Goal: Check status: Check status

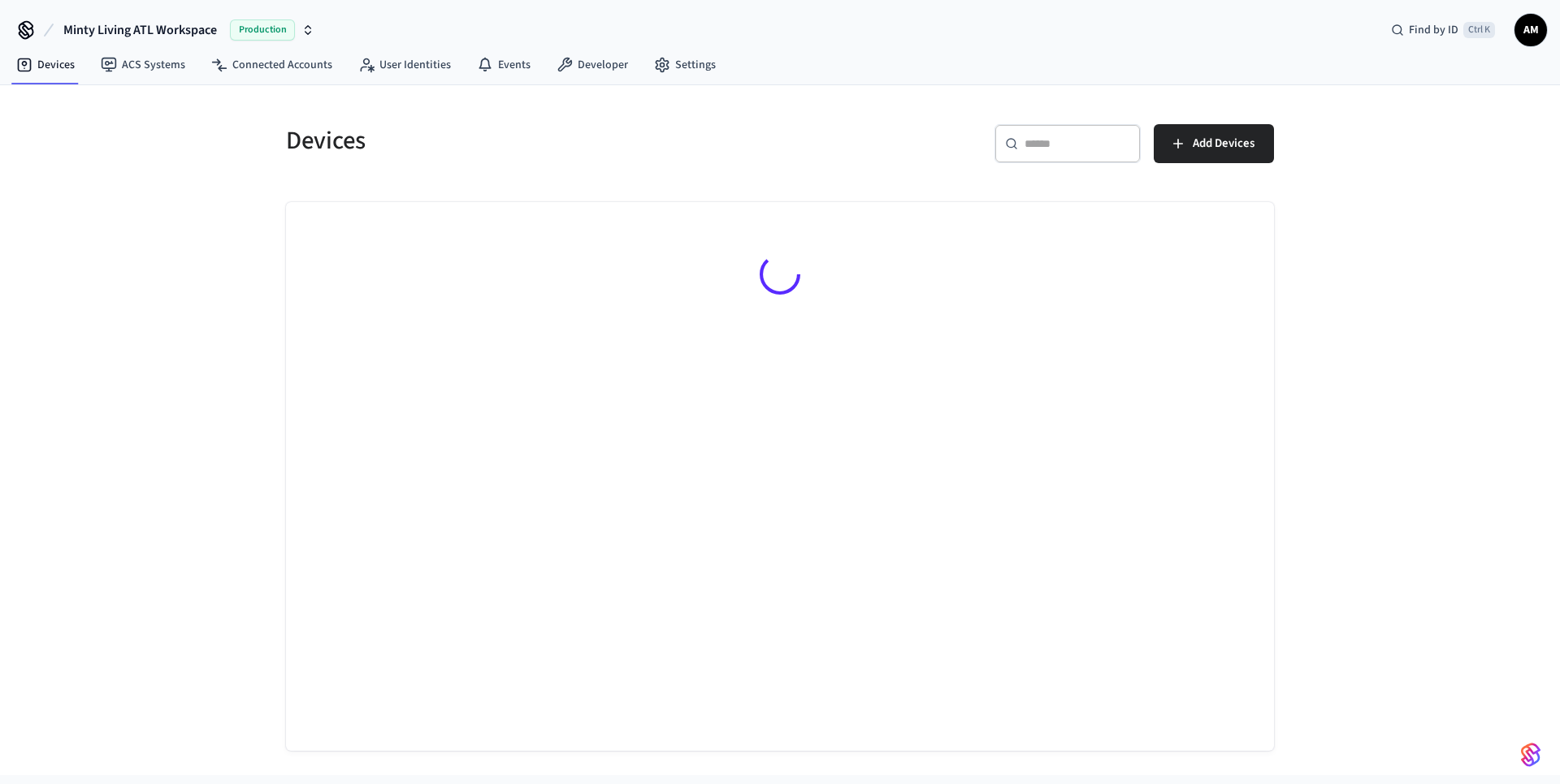
click at [1067, 145] on input "text" at bounding box center [1076, 143] width 105 height 16
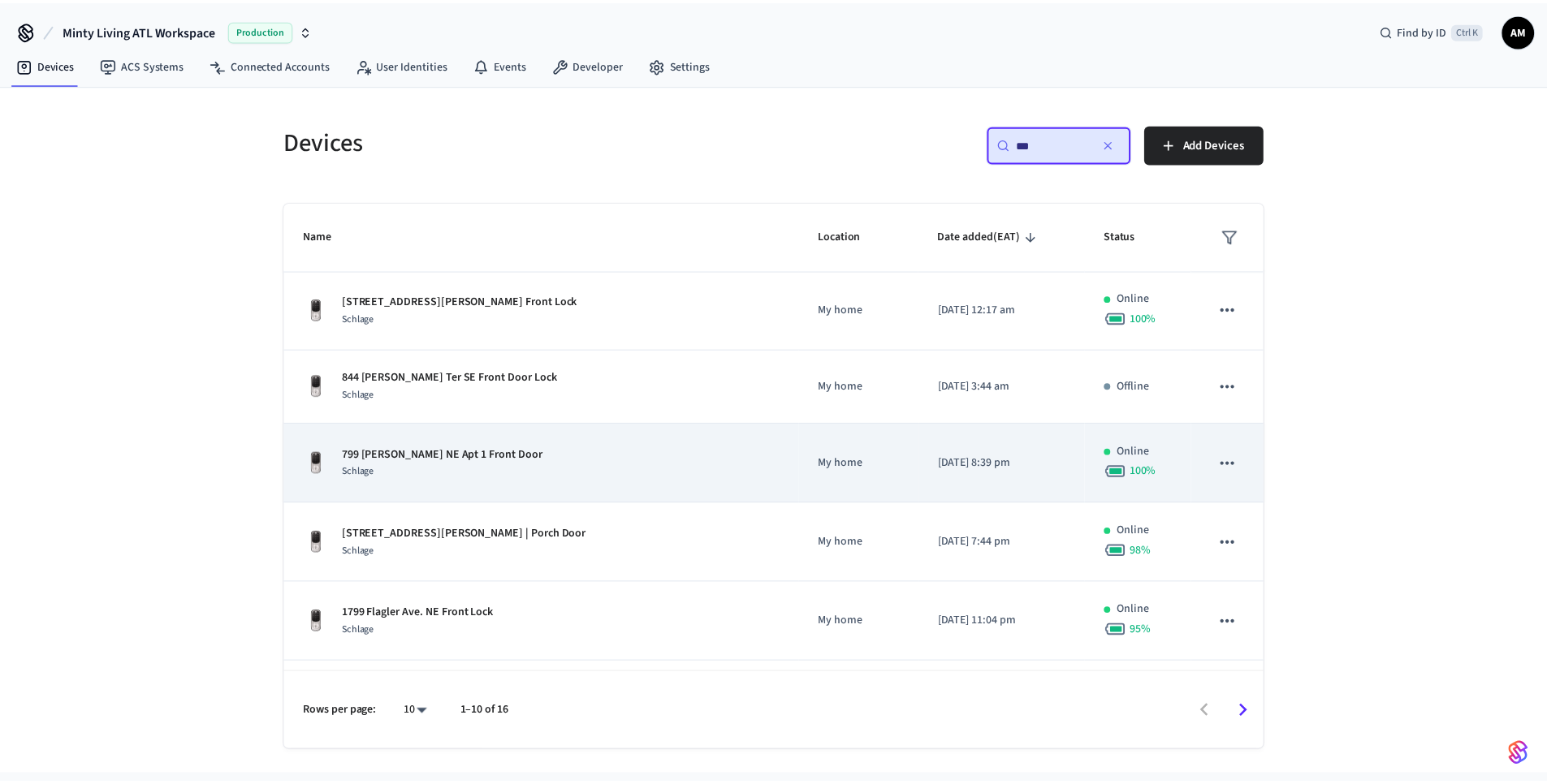
scroll to position [81, 0]
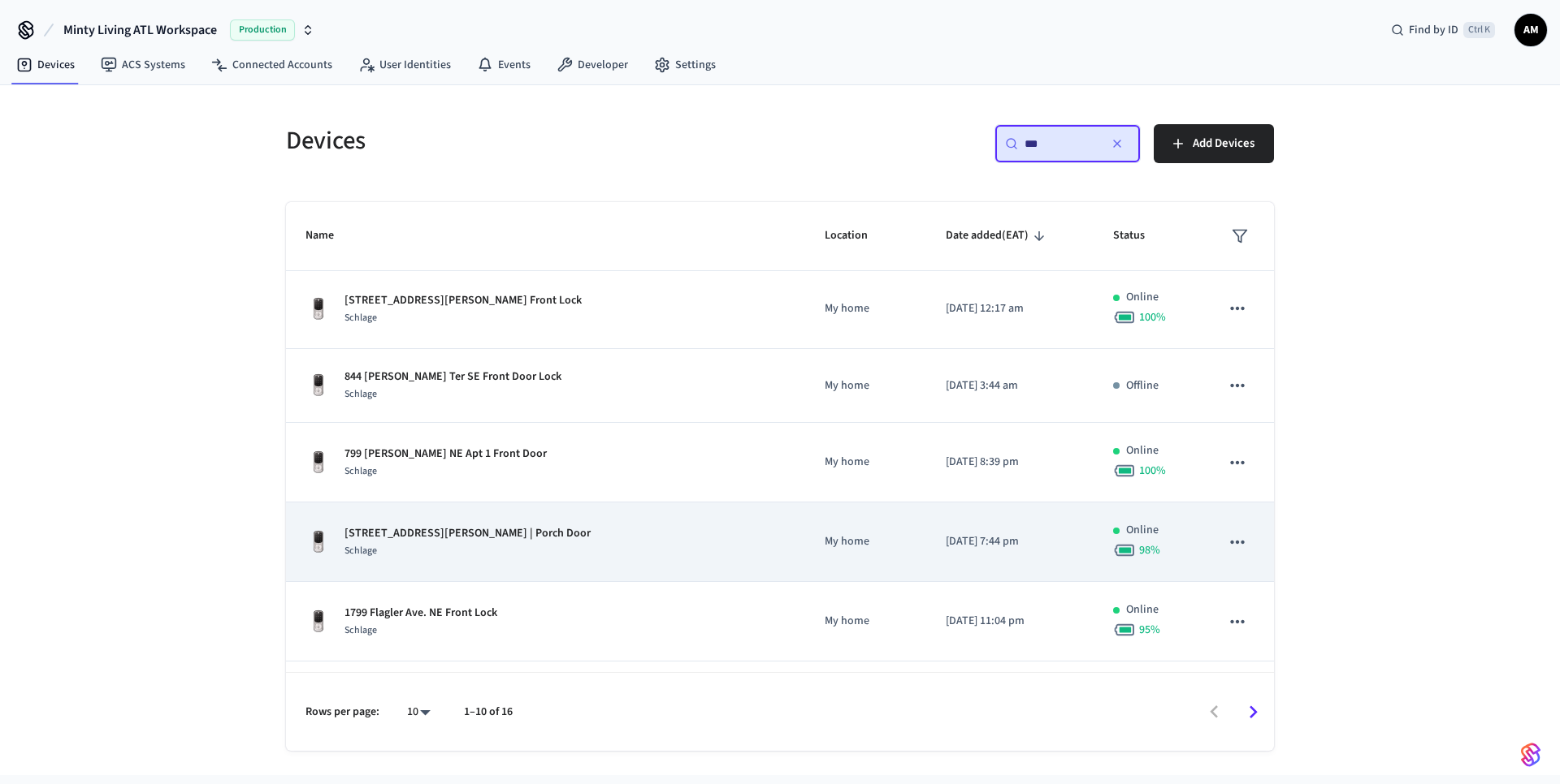
type input "***"
click at [488, 540] on p "[STREET_ADDRESS][PERSON_NAME] | Porch Door" at bounding box center [467, 533] width 246 height 17
